Goal: Task Accomplishment & Management: Manage account settings

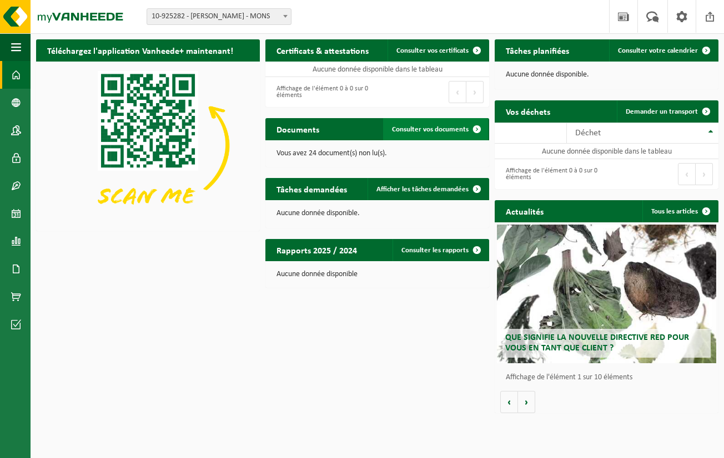
click at [404, 131] on span "Consulter vos documents" at bounding box center [430, 129] width 77 height 7
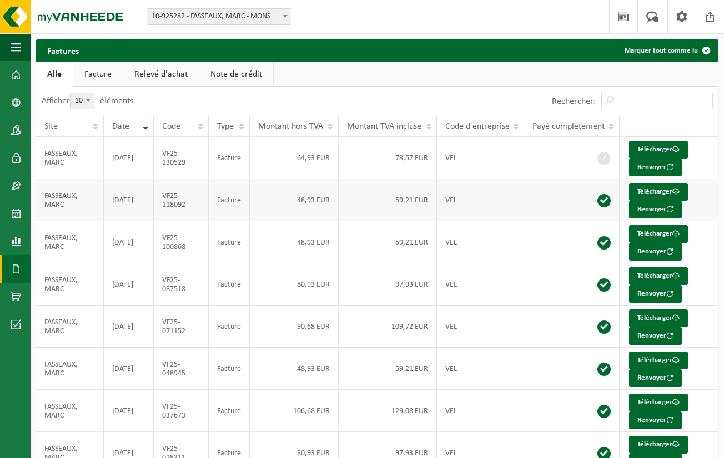
scroll to position [-1, 0]
click at [131, 161] on td "2025-09-30" at bounding box center [129, 158] width 50 height 42
click at [644, 149] on link "Télécharger" at bounding box center [658, 150] width 59 height 18
click at [190, 13] on span "10-925282 - FASSEAUX, MARC - MONS" at bounding box center [219, 17] width 144 height 16
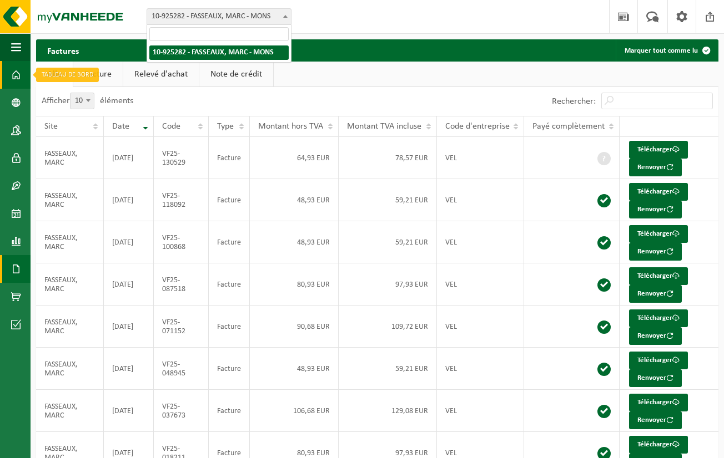
click at [11, 72] on span at bounding box center [16, 75] width 10 height 28
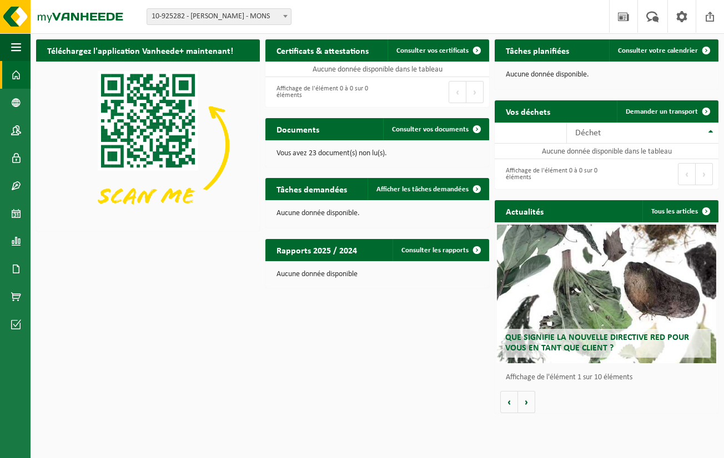
click at [344, 247] on h2 "Rapports 2025 / 2024" at bounding box center [316, 250] width 103 height 22
click at [411, 249] on link "Consulter les rapports" at bounding box center [439, 250] width 95 height 22
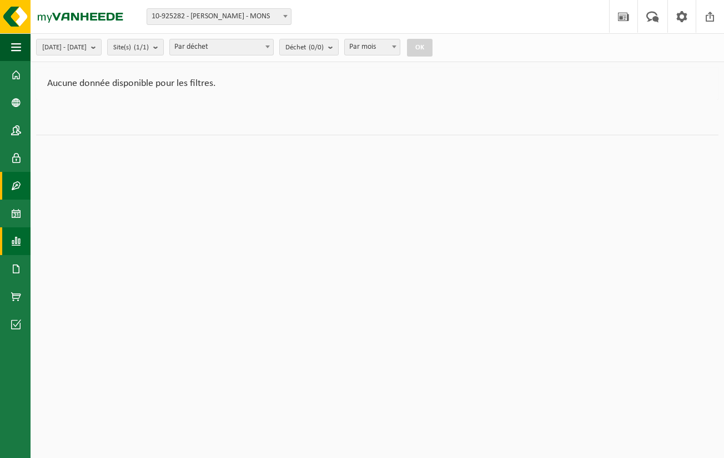
click at [17, 190] on span at bounding box center [16, 186] width 10 height 28
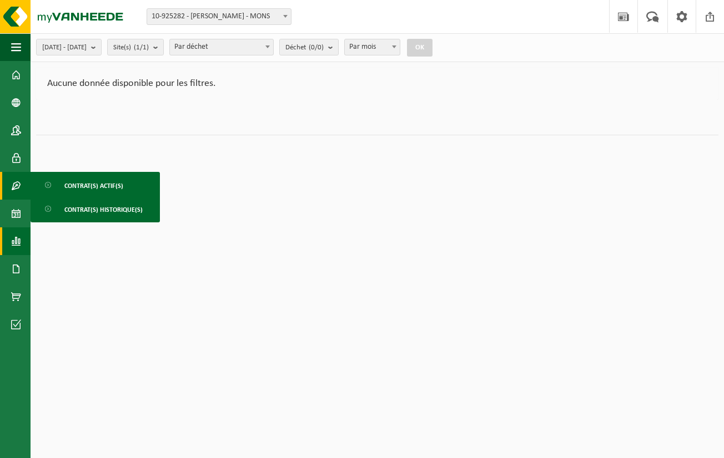
click at [79, 187] on span "Contrat(s) actif(s)" at bounding box center [93, 185] width 59 height 21
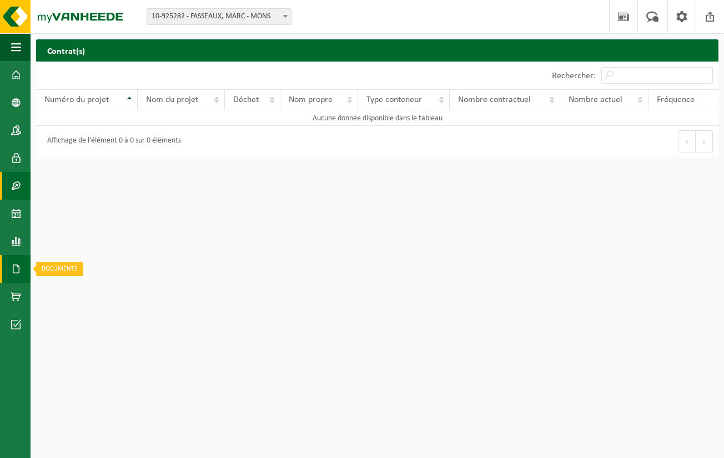
click at [16, 273] on span at bounding box center [16, 269] width 10 height 28
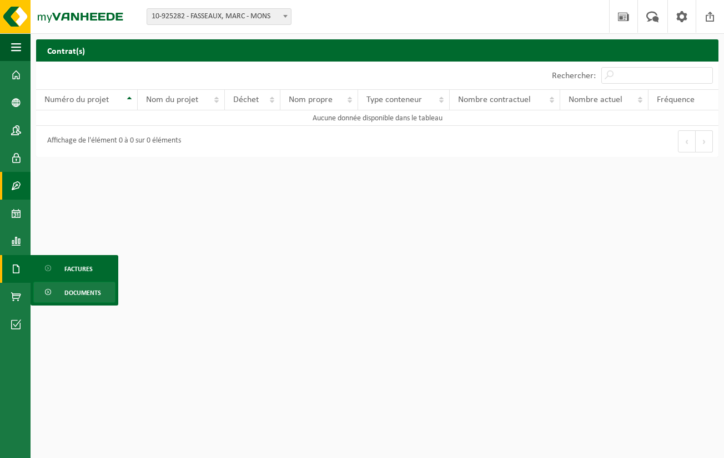
click at [75, 289] on span "Documents" at bounding box center [82, 292] width 37 height 21
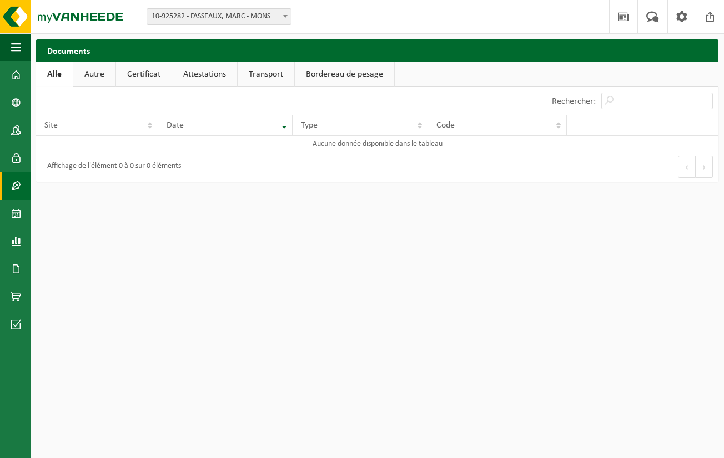
click at [12, 181] on span at bounding box center [16, 186] width 10 height 28
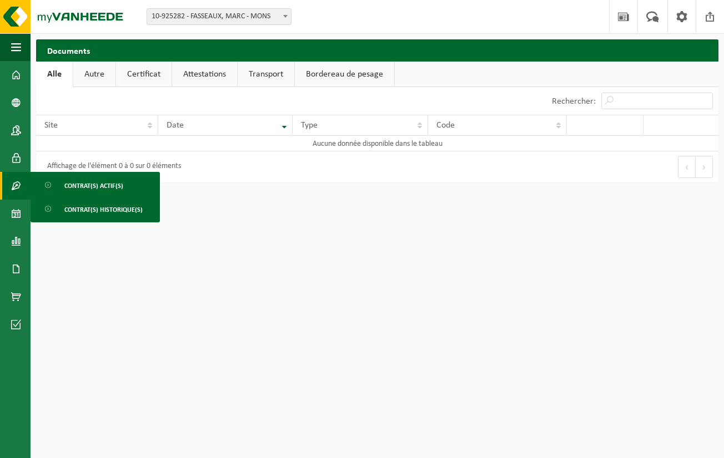
click at [94, 188] on span "Contrat(s) actif(s)" at bounding box center [93, 185] width 59 height 21
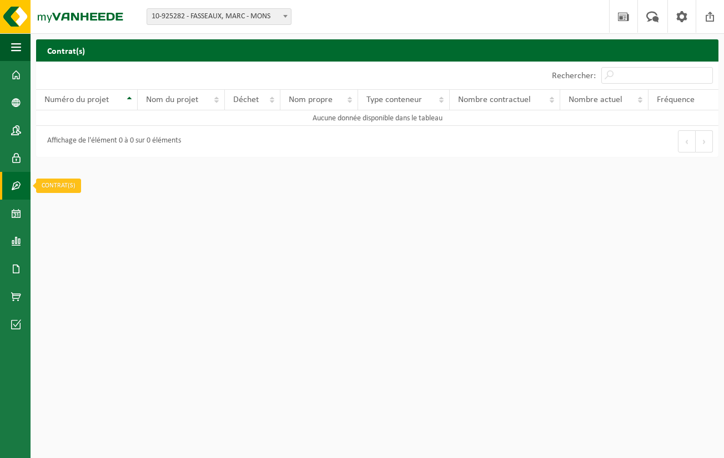
click at [17, 186] on span at bounding box center [16, 186] width 10 height 28
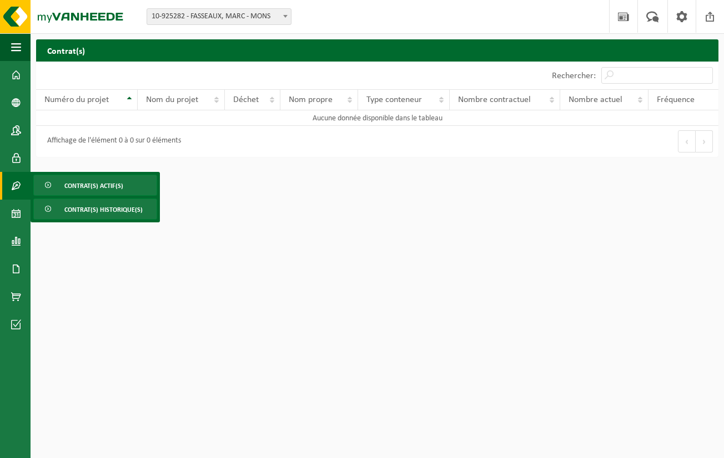
click at [78, 206] on span "Contrat(s) historique(s)" at bounding box center [103, 209] width 78 height 21
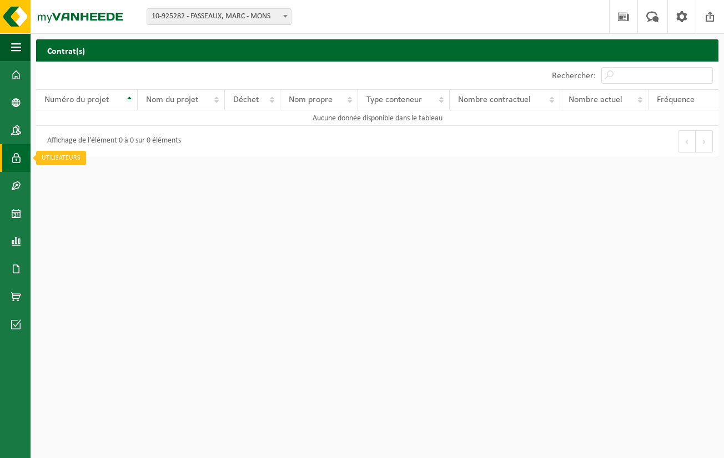
click at [19, 159] on span at bounding box center [16, 158] width 10 height 28
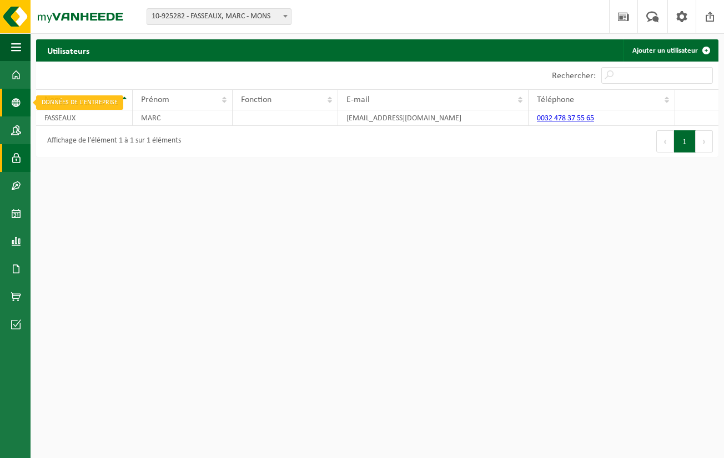
click at [18, 105] on span at bounding box center [16, 103] width 10 height 28
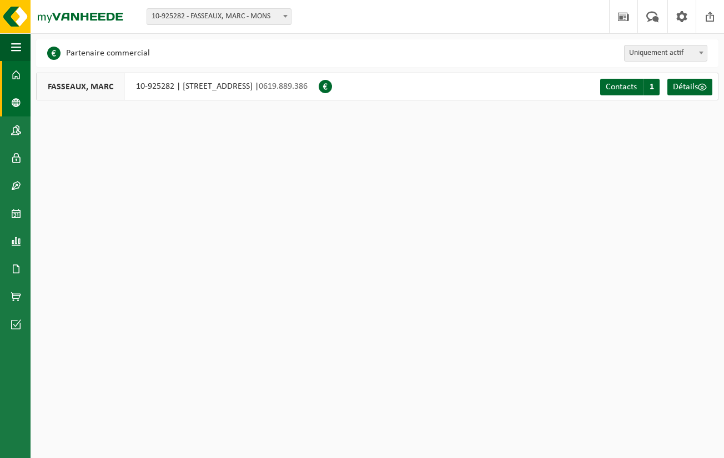
click at [18, 74] on span at bounding box center [16, 75] width 10 height 28
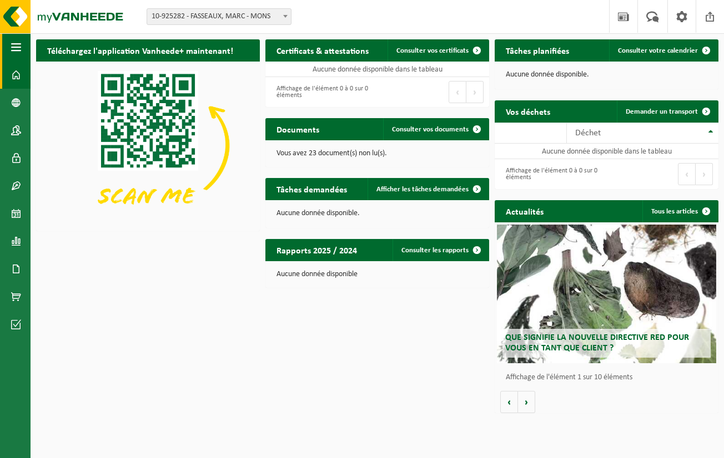
click at [14, 46] on span "button" at bounding box center [16, 47] width 10 height 28
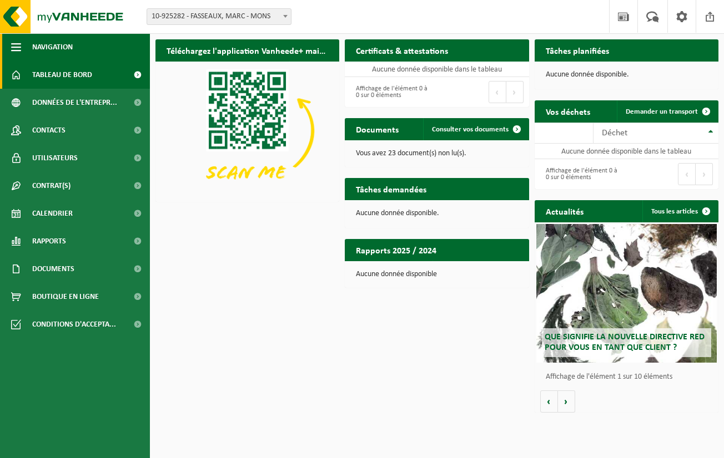
click at [14, 46] on span "button" at bounding box center [16, 47] width 10 height 28
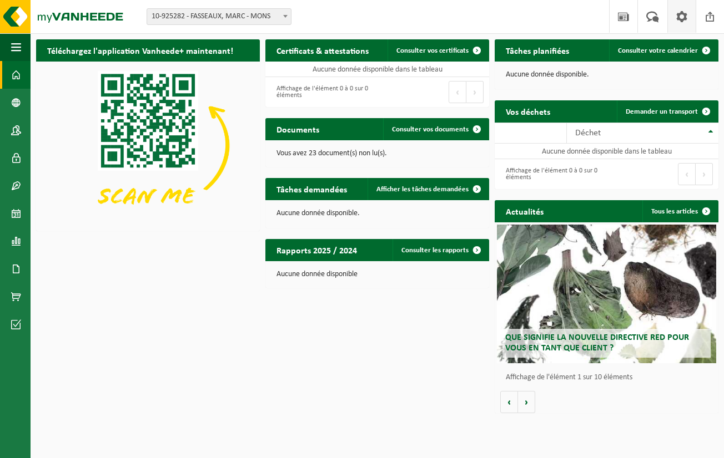
click at [680, 16] on span at bounding box center [681, 16] width 17 height 33
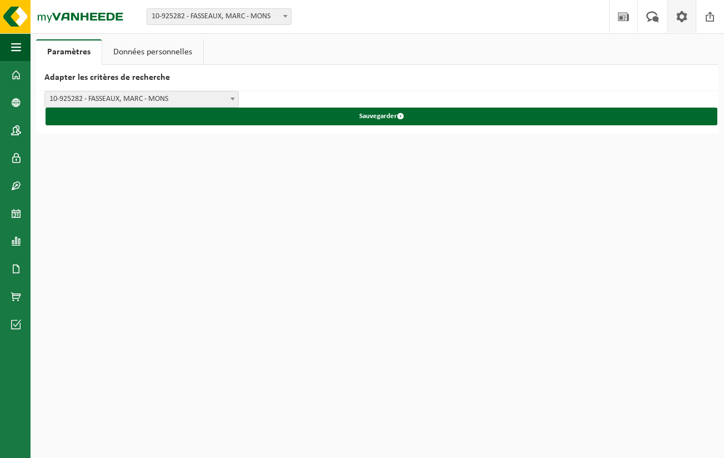
click at [186, 54] on link "Données personnelles" at bounding box center [152, 52] width 101 height 26
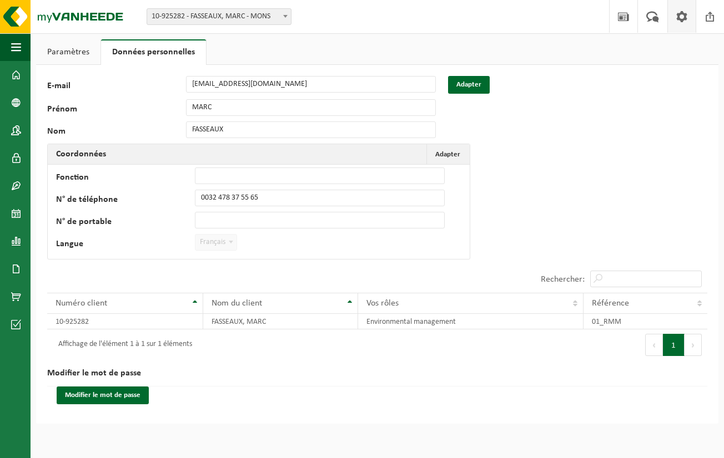
click at [83, 49] on link "Paramètres" at bounding box center [68, 52] width 64 height 26
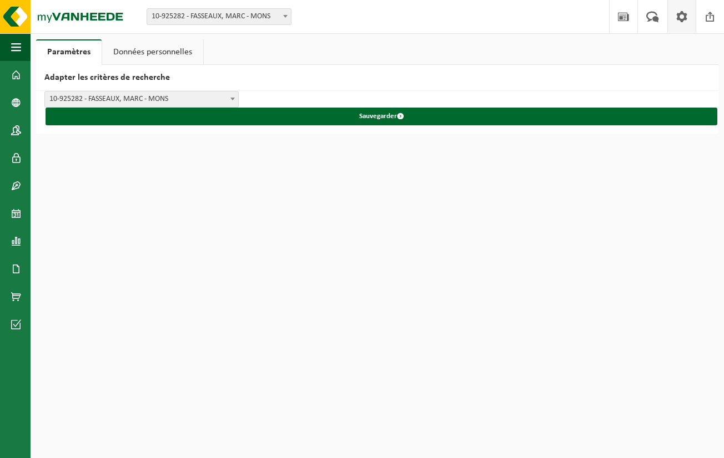
click at [78, 49] on link "Paramètres" at bounding box center [68, 52] width 65 height 26
click at [19, 76] on span at bounding box center [16, 75] width 10 height 28
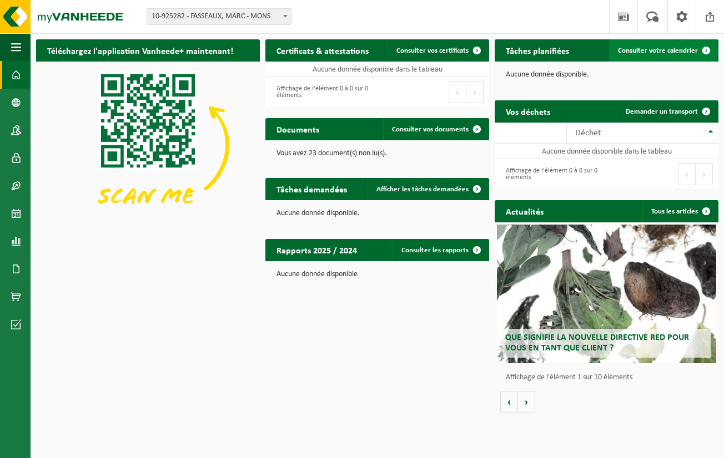
click at [649, 41] on link "Consulter votre calendrier" at bounding box center [663, 50] width 108 height 22
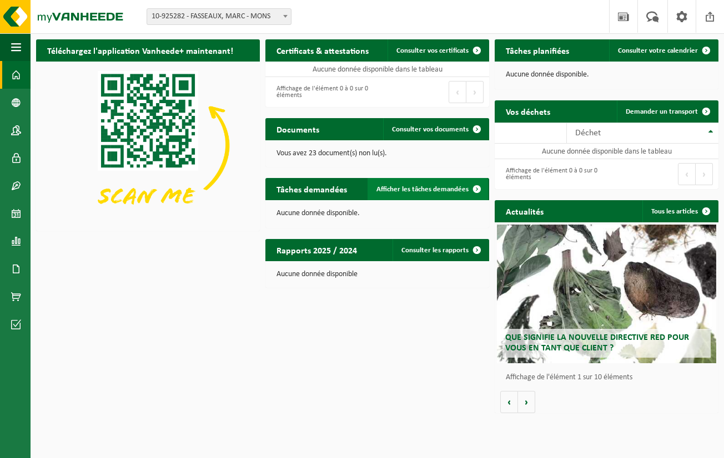
click at [421, 188] on span "Afficher les tâches demandées" at bounding box center [422, 189] width 92 height 7
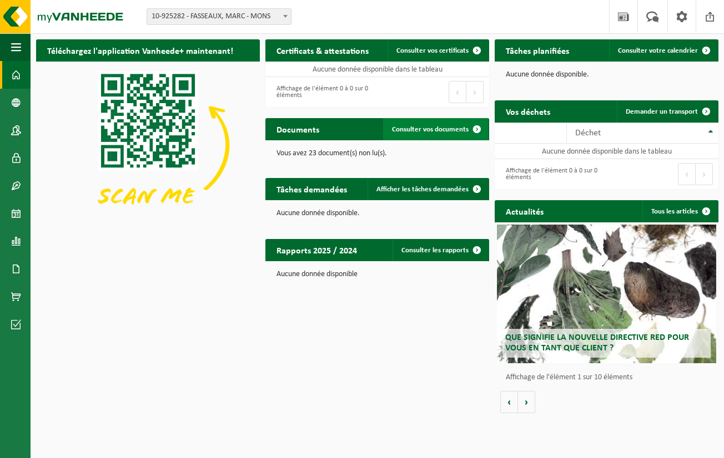
click at [419, 132] on span "Consulter vos documents" at bounding box center [430, 129] width 77 height 7
click at [11, 185] on span at bounding box center [16, 186] width 10 height 28
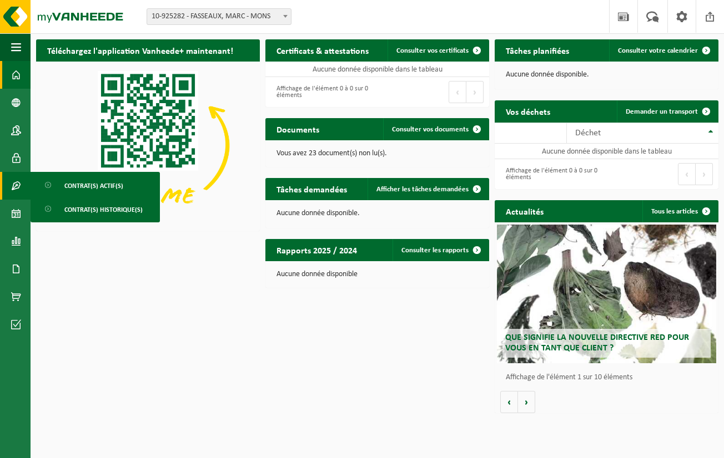
click at [68, 286] on div "Téléchargez l'application Vanheede+ maintenant! Cachez Certificats & attestatio…" at bounding box center [377, 226] width 688 height 385
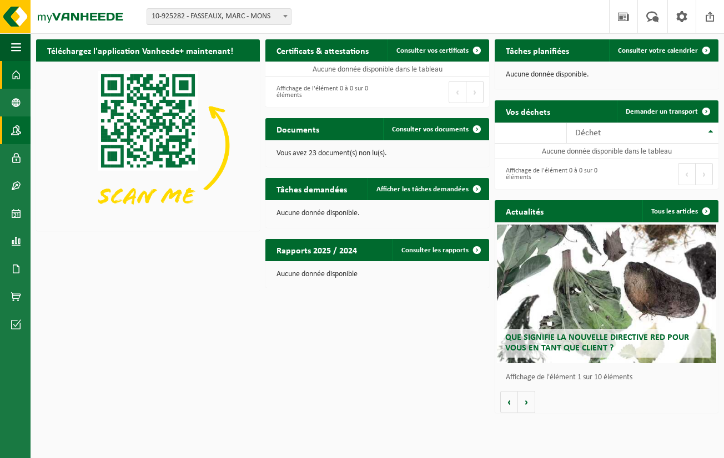
click at [13, 132] on span at bounding box center [16, 131] width 10 height 28
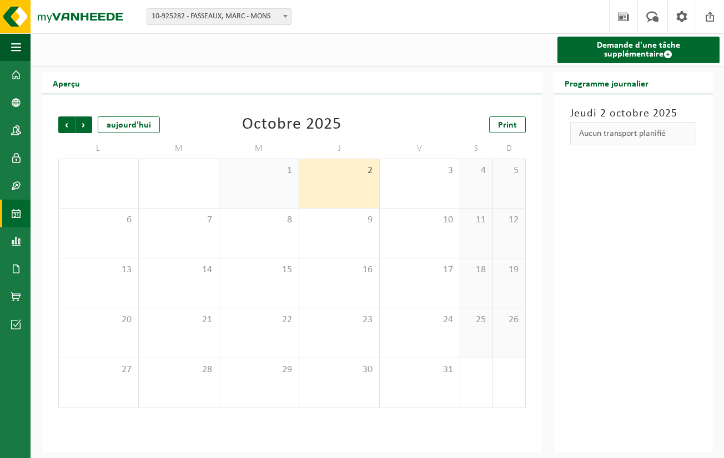
click at [266, 189] on div "1" at bounding box center [259, 183] width 80 height 49
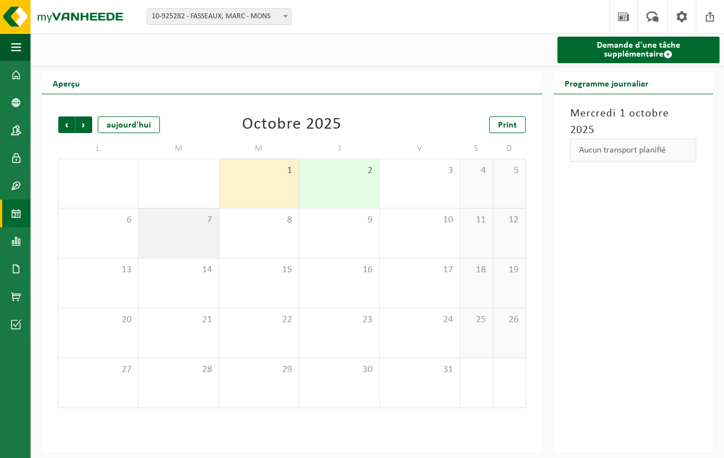
click at [196, 223] on span "7" at bounding box center [178, 220] width 69 height 12
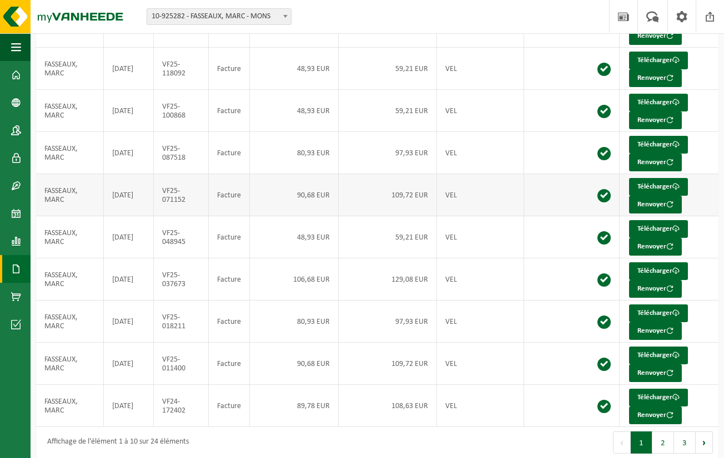
scroll to position [131, 0]
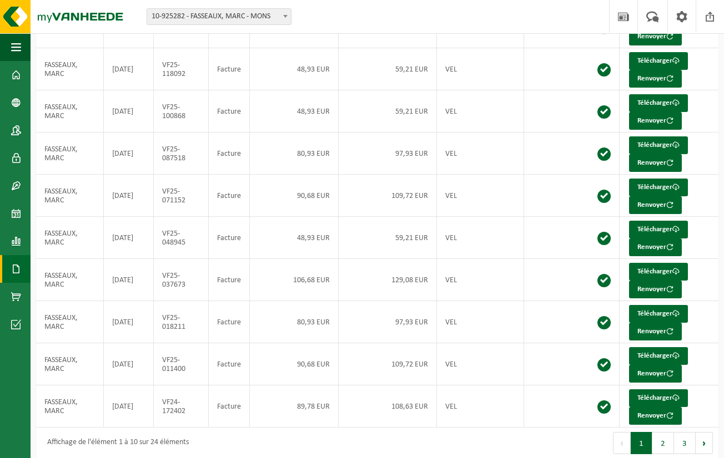
click at [686, 436] on button "3" at bounding box center [685, 443] width 22 height 22
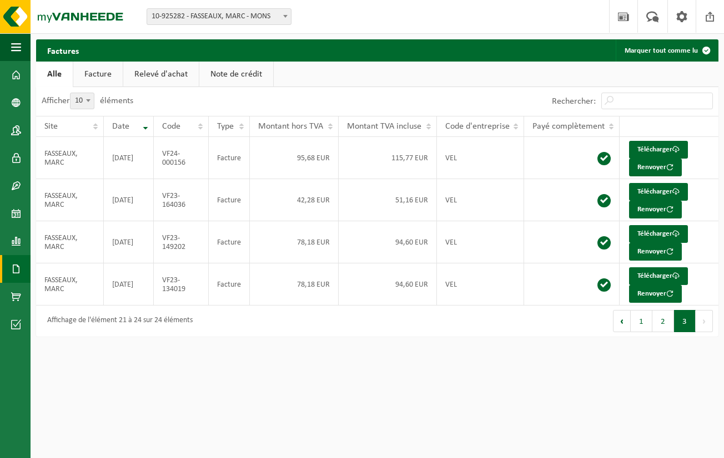
click at [58, 71] on link "Alle" at bounding box center [54, 75] width 37 height 26
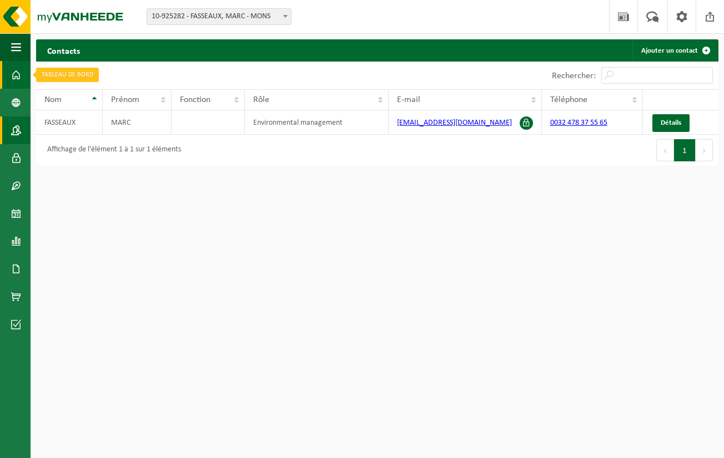
click at [13, 73] on span at bounding box center [16, 75] width 10 height 28
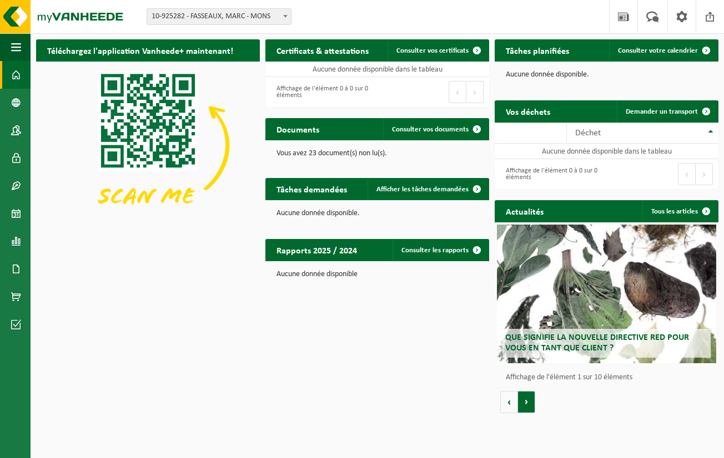
click at [527, 405] on button "Volgende" at bounding box center [526, 402] width 17 height 22
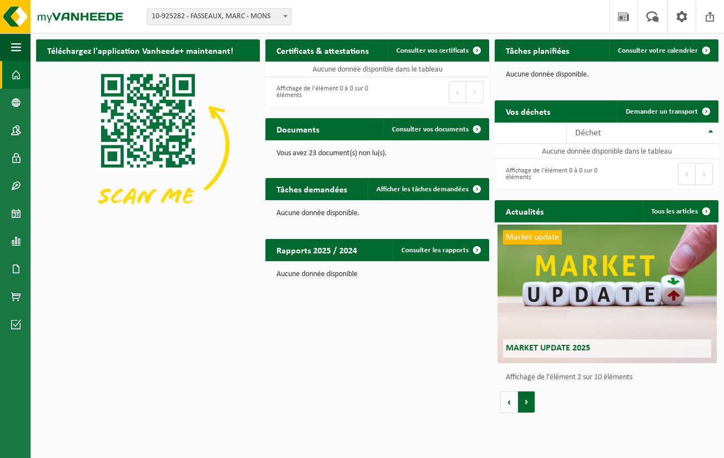
click at [527, 405] on button "Volgende" at bounding box center [526, 402] width 17 height 22
drag, startPoint x: 676, startPoint y: 20, endPoint x: 691, endPoint y: 11, distance: 17.7
click at [691, 11] on link at bounding box center [681, 16] width 28 height 33
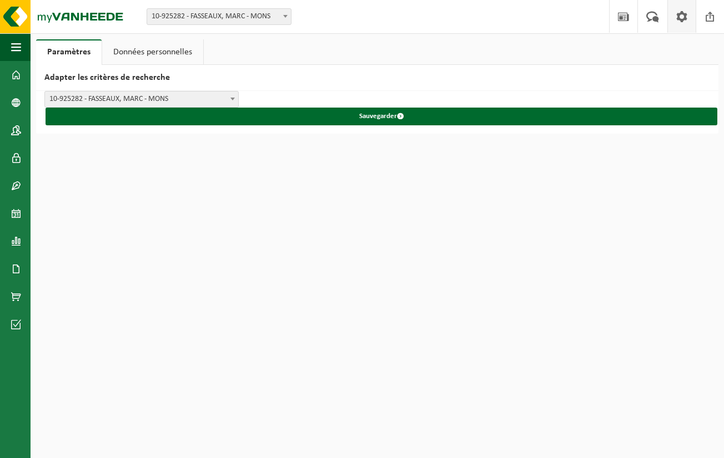
click at [282, 19] on span at bounding box center [285, 16] width 11 height 14
click at [141, 194] on html "Site: 10-925282 - [PERSON_NAME] - MONS 10-925282 - [PERSON_NAME] - MONS Bienven…" at bounding box center [362, 229] width 724 height 458
click at [14, 49] on span "button" at bounding box center [16, 47] width 10 height 28
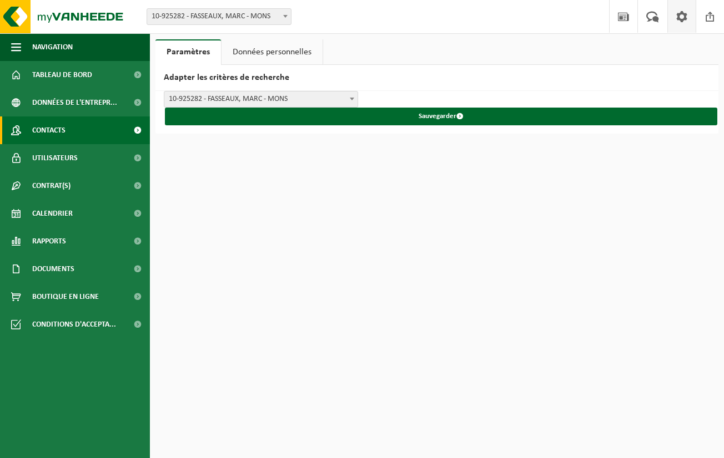
click at [80, 132] on link "Contacts" at bounding box center [75, 131] width 150 height 28
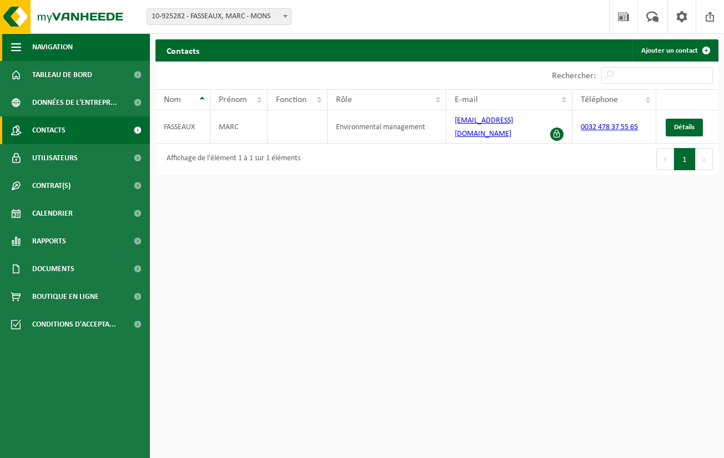
click at [16, 48] on span "button" at bounding box center [16, 47] width 10 height 28
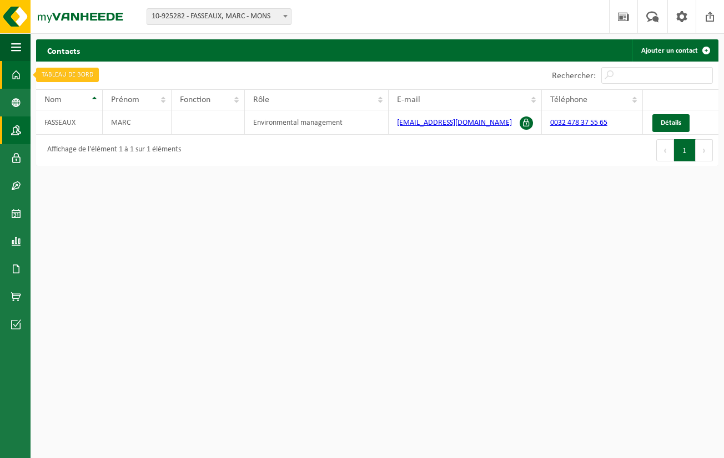
click at [16, 78] on span at bounding box center [16, 75] width 10 height 28
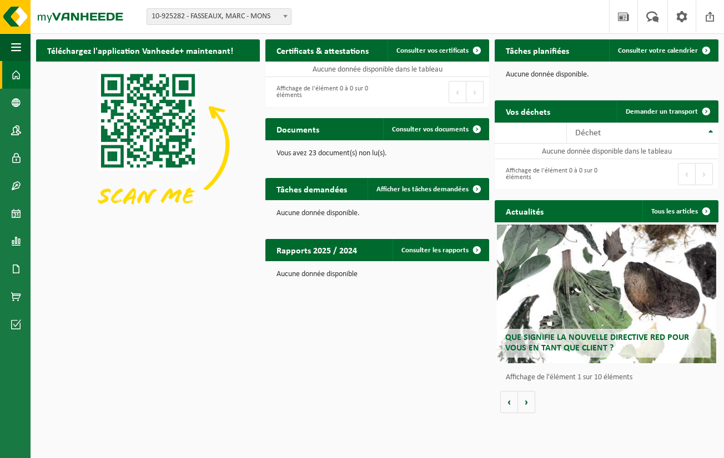
click at [285, 16] on b at bounding box center [285, 16] width 4 height 3
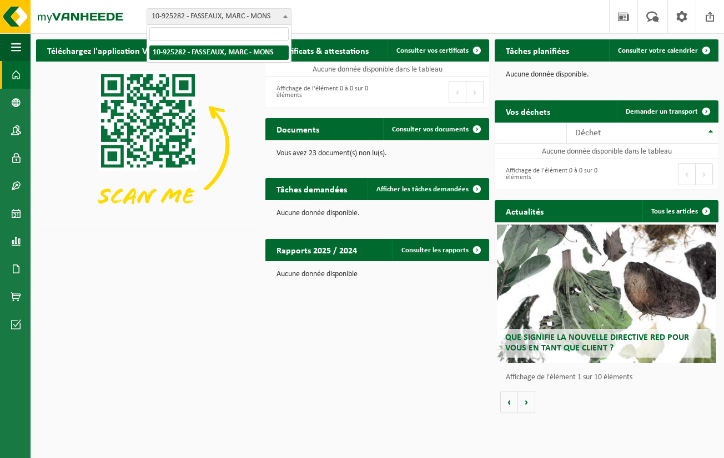
click at [311, 139] on h2 "Documents" at bounding box center [297, 129] width 65 height 22
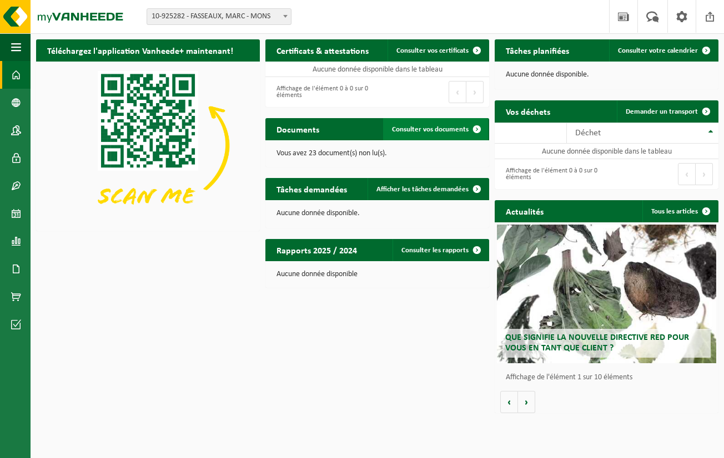
click at [434, 133] on link "Consulter vos documents" at bounding box center [435, 129] width 105 height 22
